Goal: Information Seeking & Learning: Find specific fact

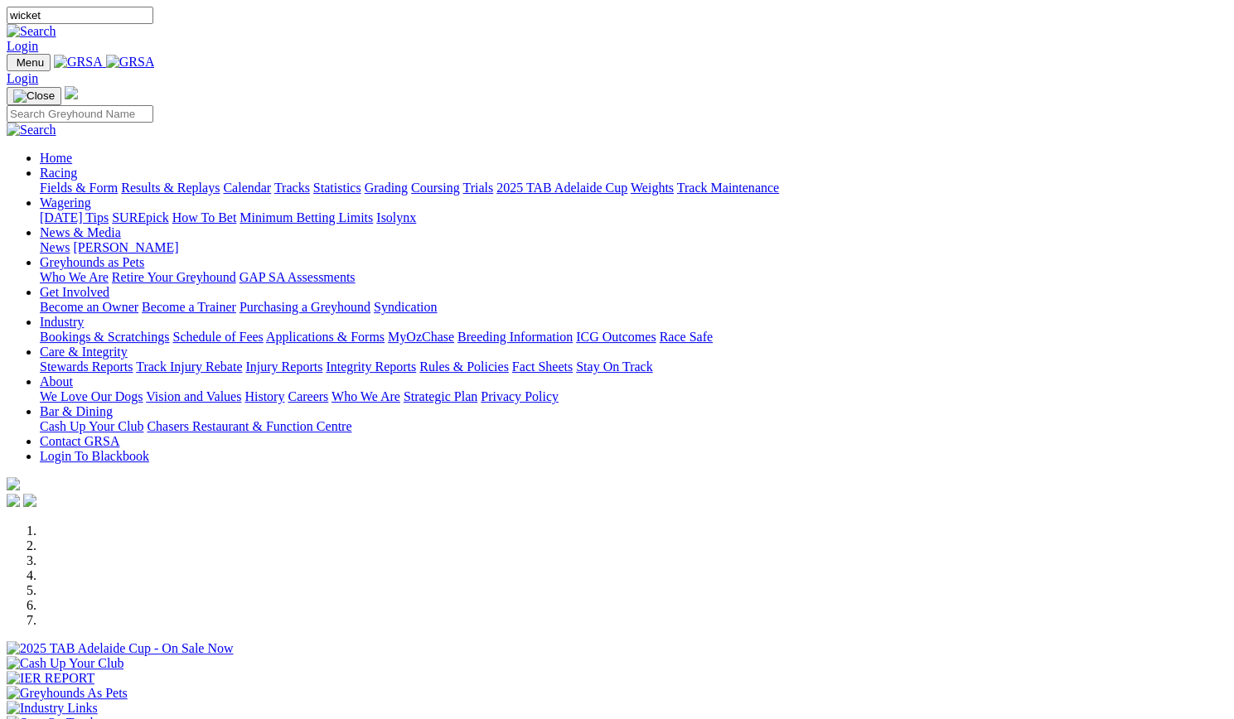
type input "wicket"
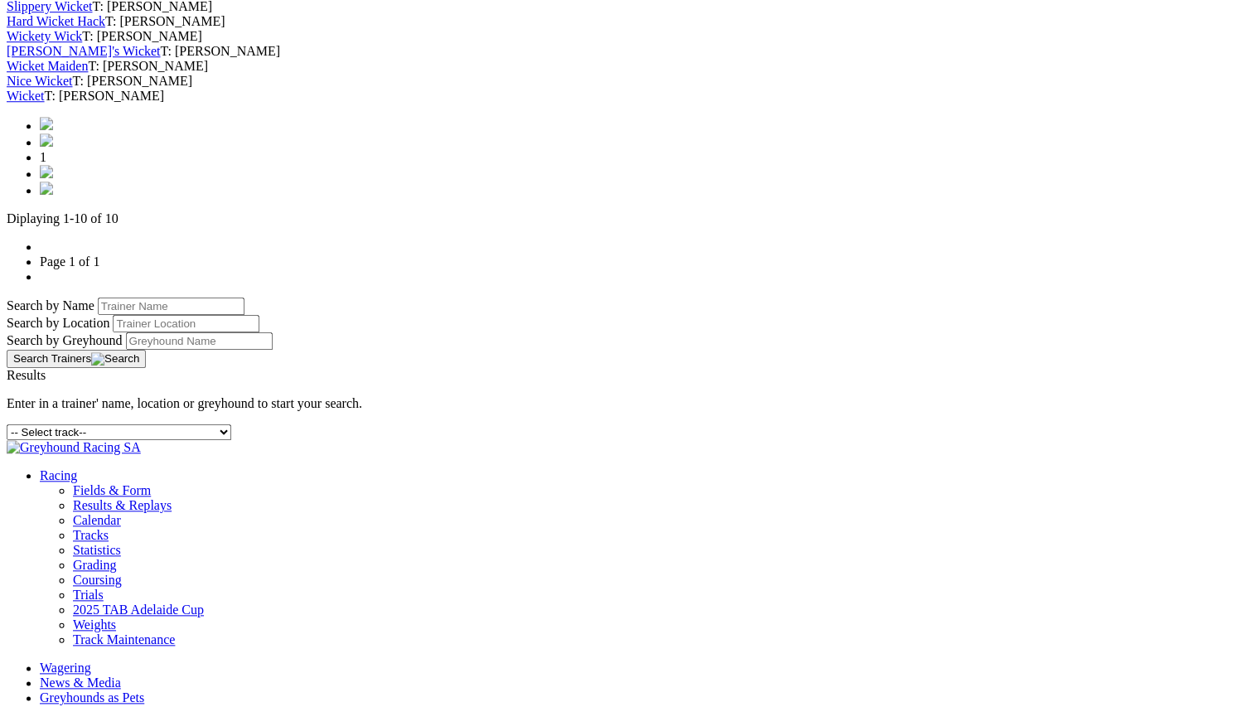
scroll to position [746, 0]
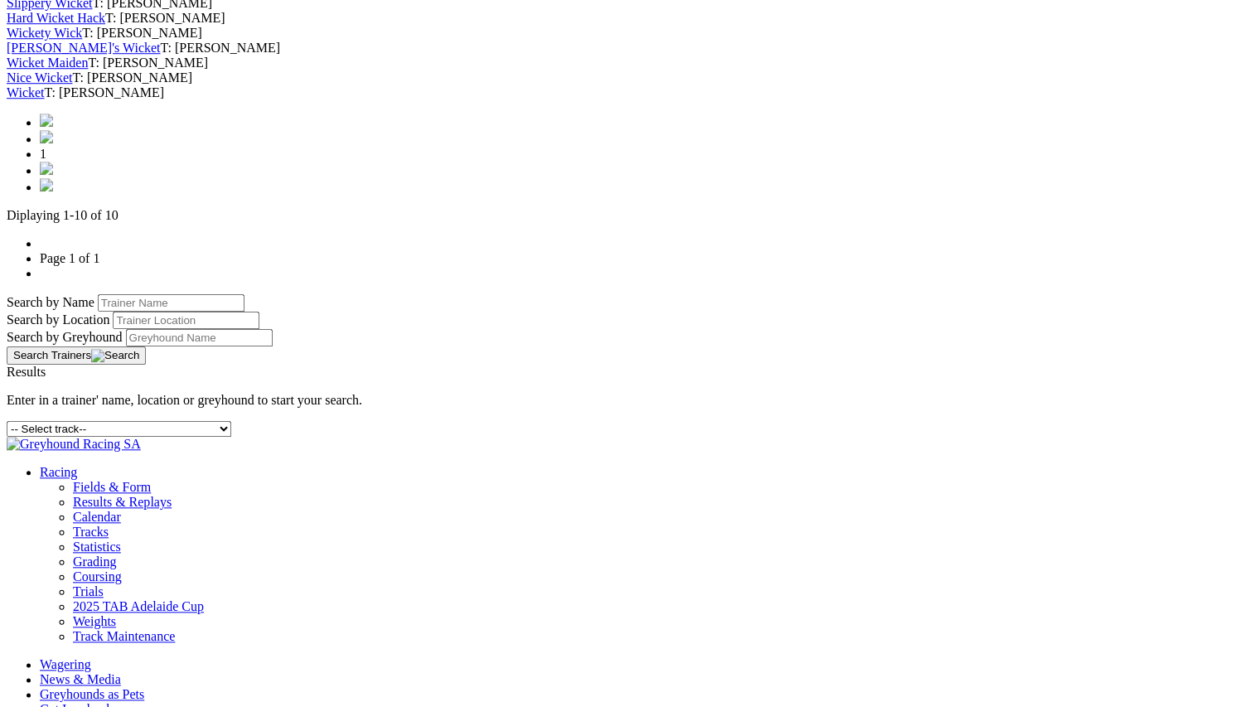
click at [45, 99] on link "Wicket" at bounding box center [26, 92] width 38 height 14
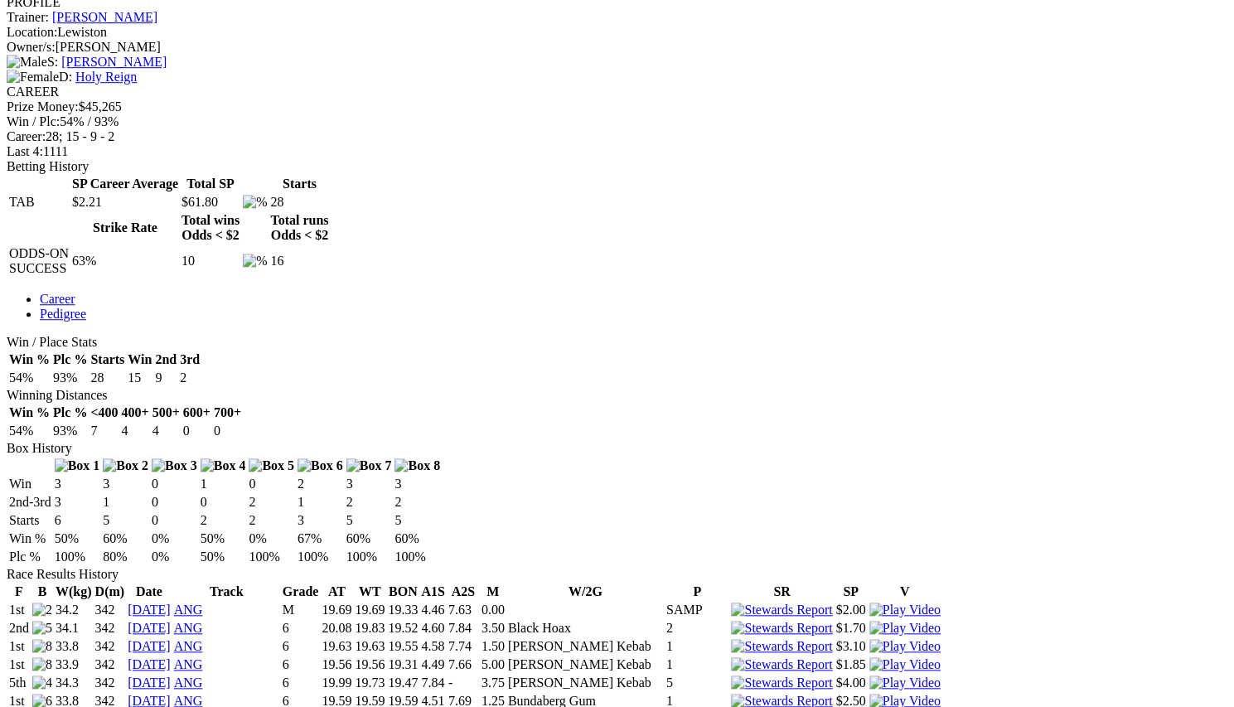
scroll to position [829, 0]
